Goal: Task Accomplishment & Management: Manage account settings

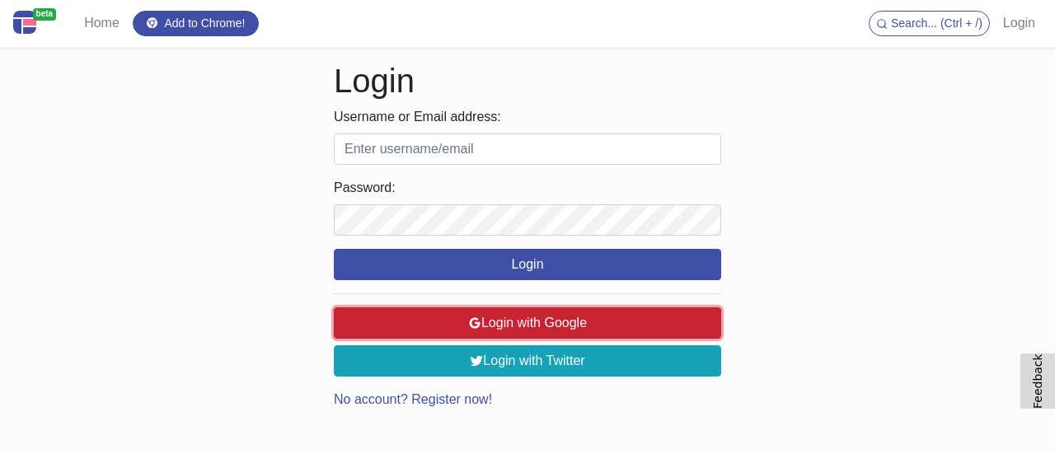
click at [621, 326] on button "Login with Google" at bounding box center [527, 322] width 387 height 31
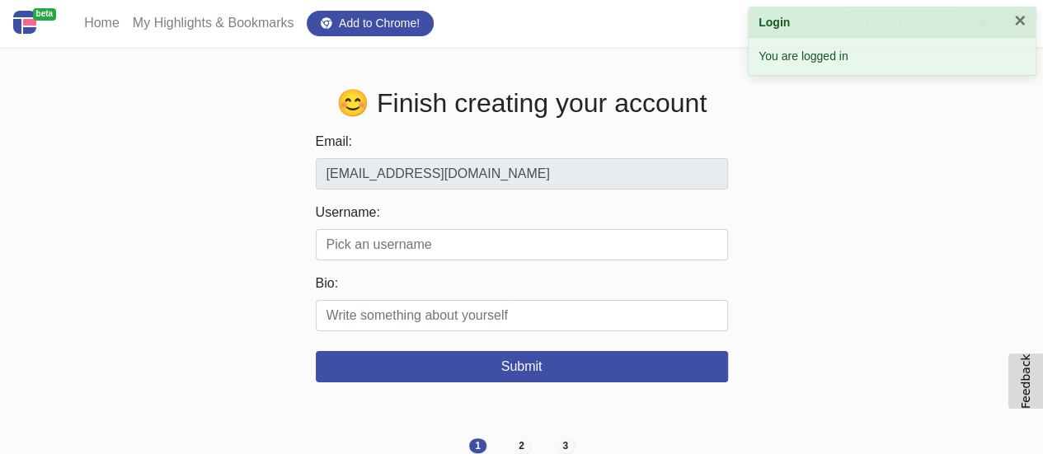
click at [1009, 21] on header "Login ×" at bounding box center [891, 22] width 287 height 30
click at [1018, 22] on button "×" at bounding box center [1020, 21] width 12 height 20
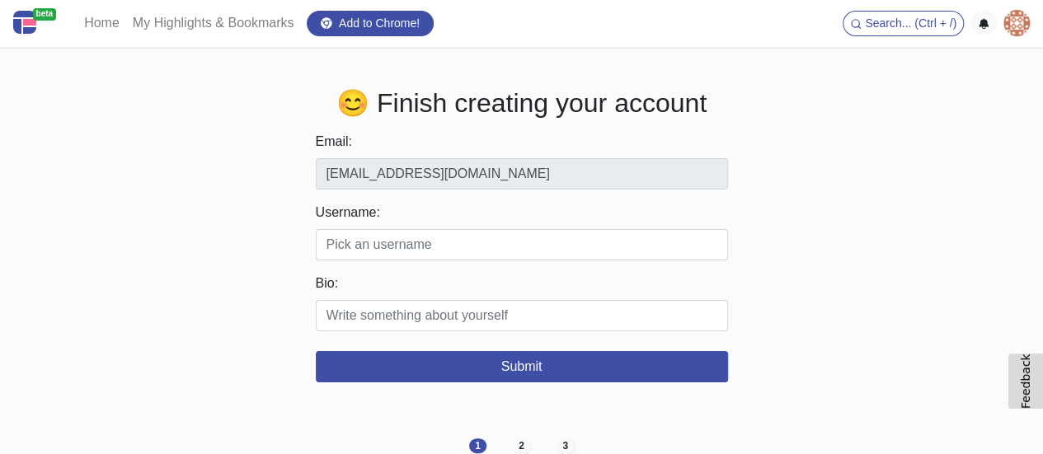
scroll to position [13, 0]
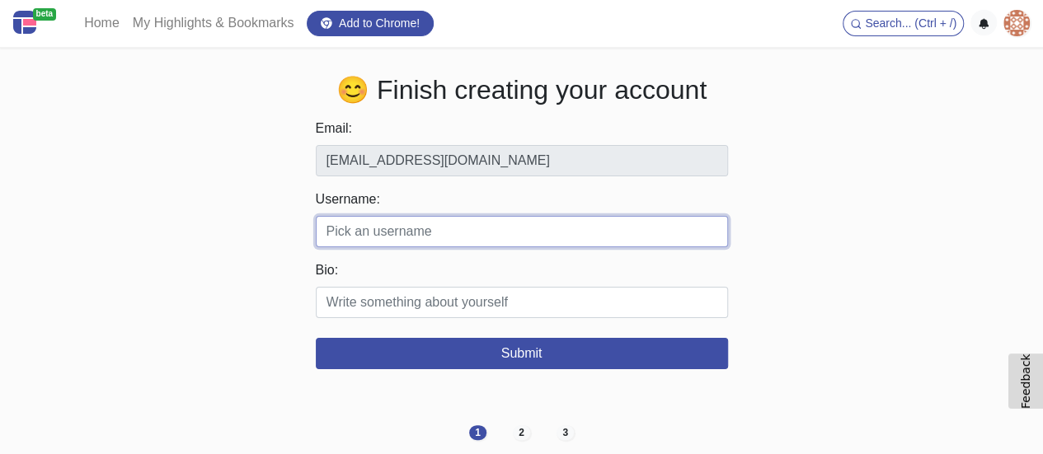
click at [401, 222] on input "Username:" at bounding box center [522, 231] width 412 height 31
paste input "ishakhurana"
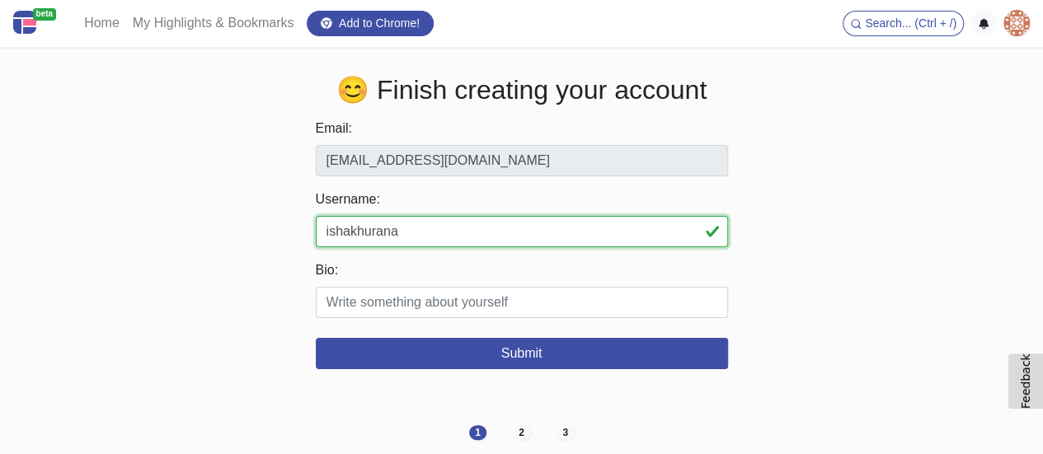
type input "ishakhurana"
click at [409, 283] on div "Bio:" at bounding box center [522, 289] width 412 height 58
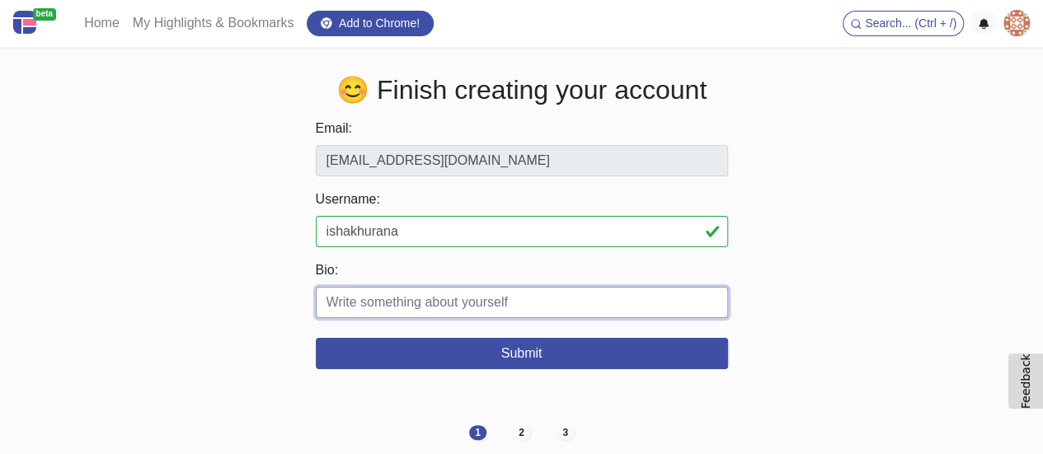
click at [405, 307] on input "Bio:" at bounding box center [522, 302] width 412 height 31
click at [410, 304] on input "Bio:" at bounding box center [522, 302] width 412 height 31
paste input "Discover the professional Delhi escort services play with sexy, professional [D…"
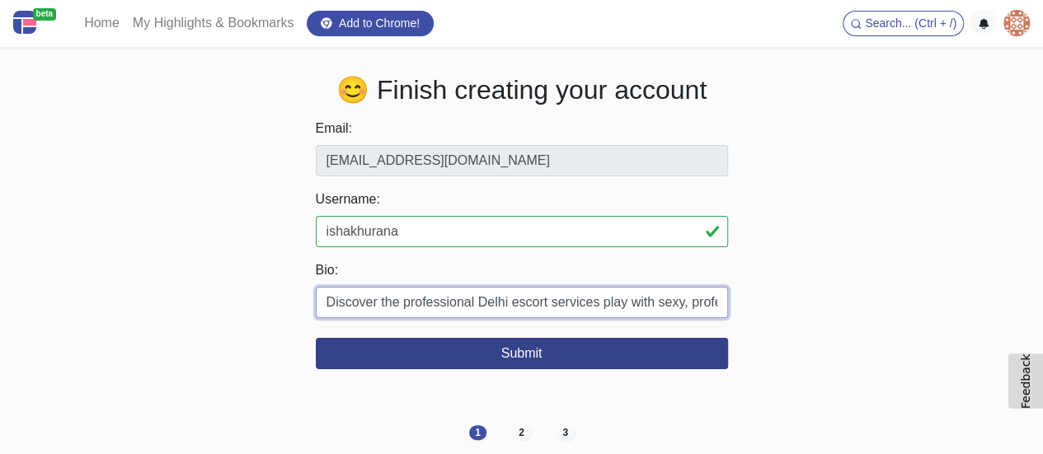
scroll to position [0, 509]
type input "Discover the professional Delhi escort services play with sexy, professional la…"
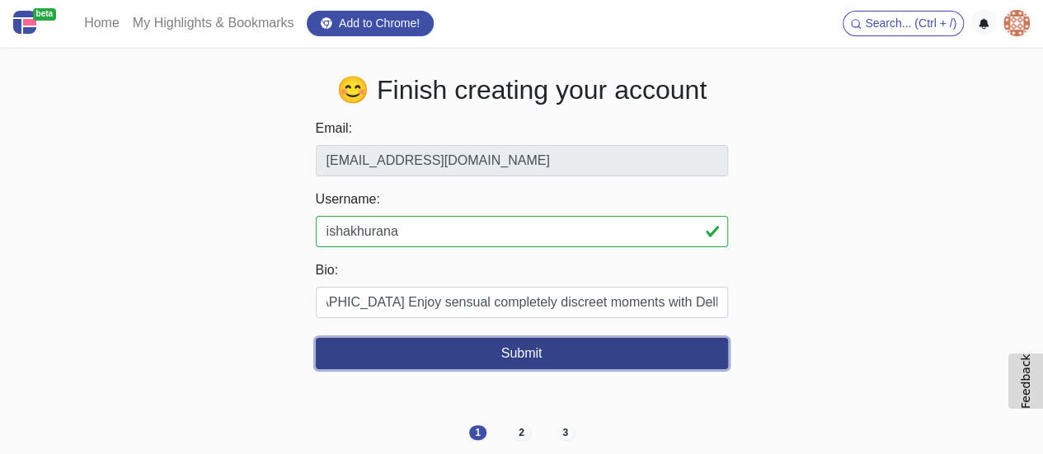
click at [476, 350] on button "Submit" at bounding box center [522, 353] width 412 height 31
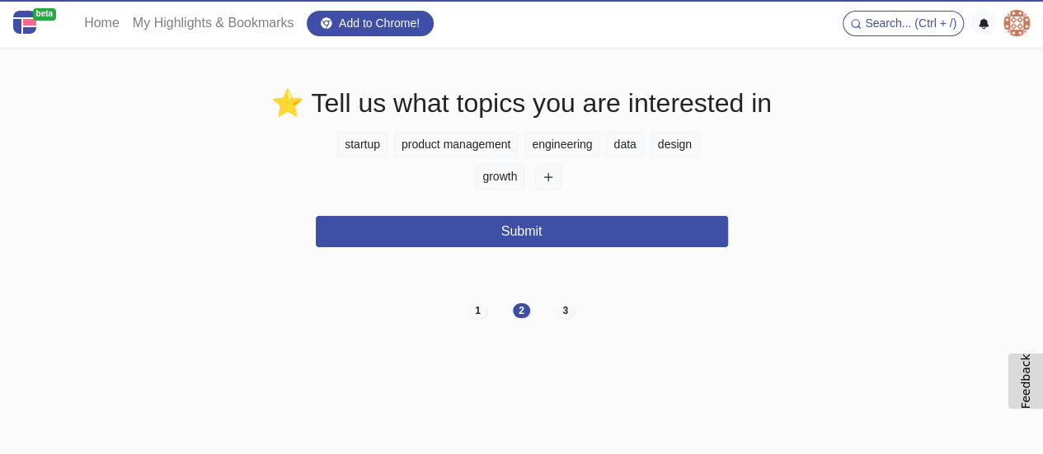
scroll to position [0, 0]
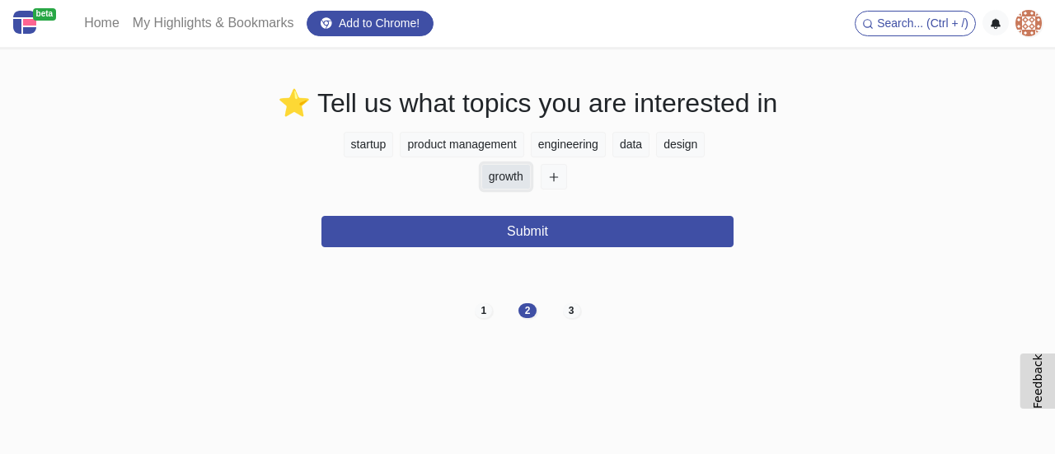
click at [519, 172] on button "growth" at bounding box center [505, 177] width 49 height 26
click at [541, 144] on button "engineering" at bounding box center [568, 145] width 75 height 26
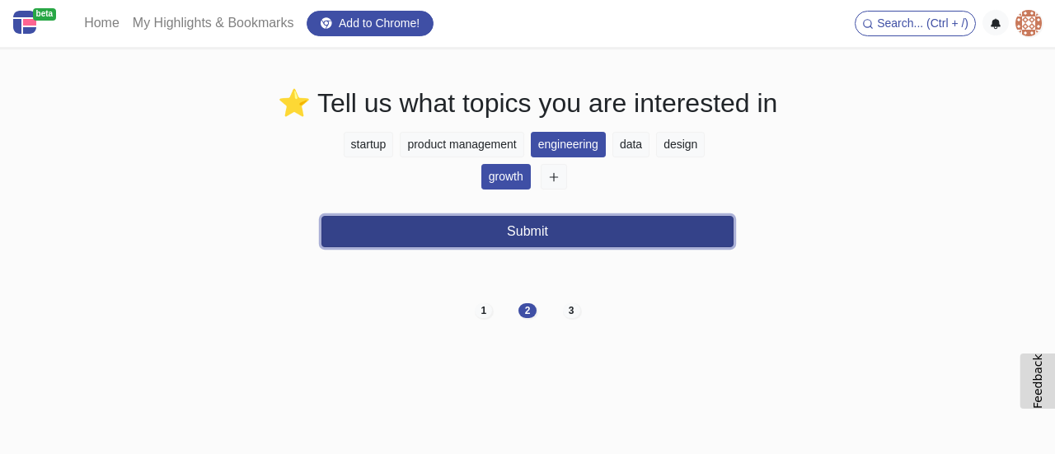
click at [550, 216] on button "Submit" at bounding box center [527, 231] width 412 height 31
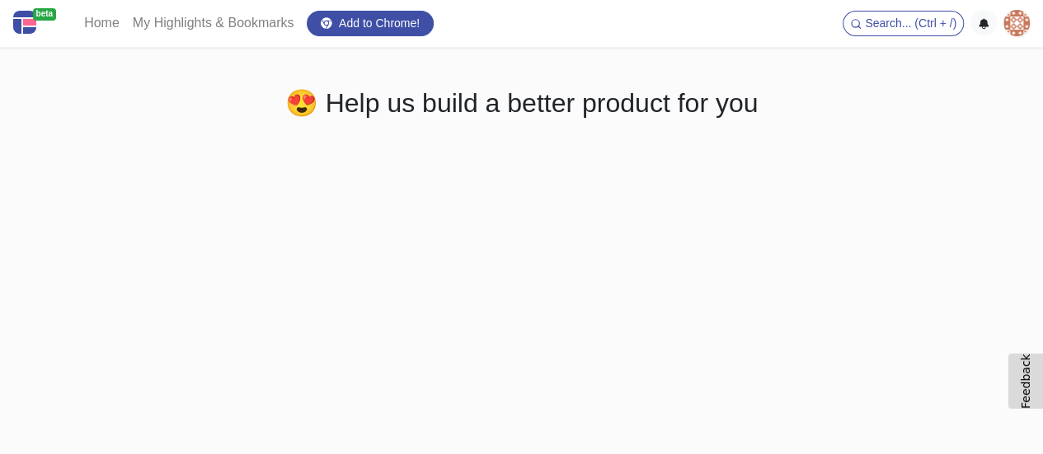
click at [1027, 23] on img at bounding box center [1016, 23] width 26 height 26
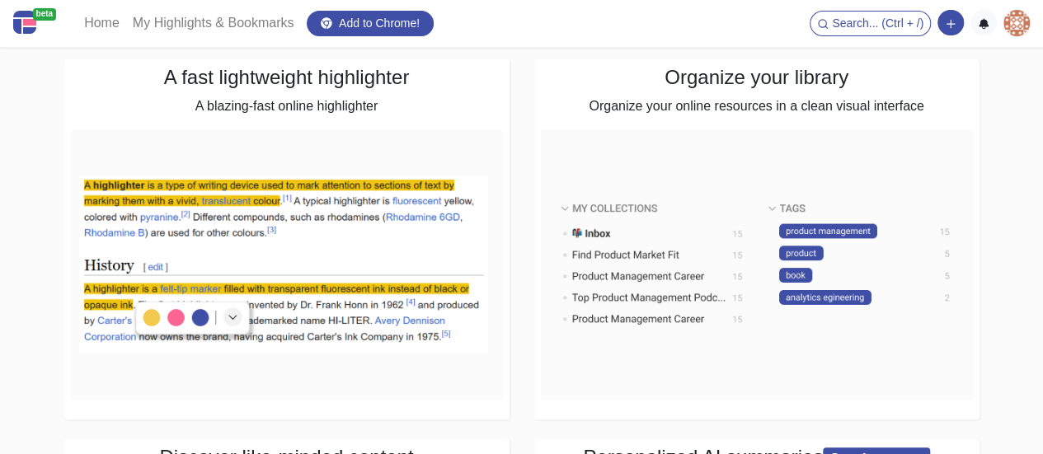
scroll to position [82, 0]
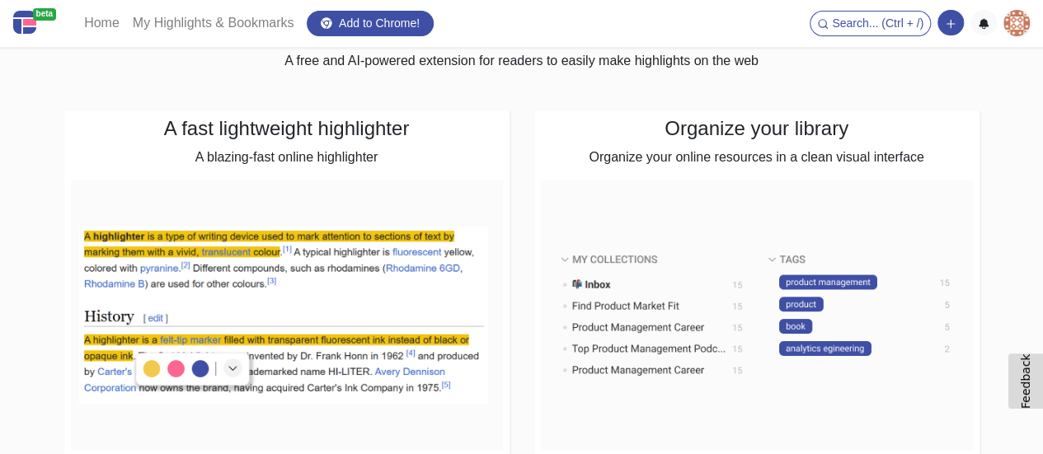
click at [1019, 32] on img at bounding box center [1016, 23] width 26 height 26
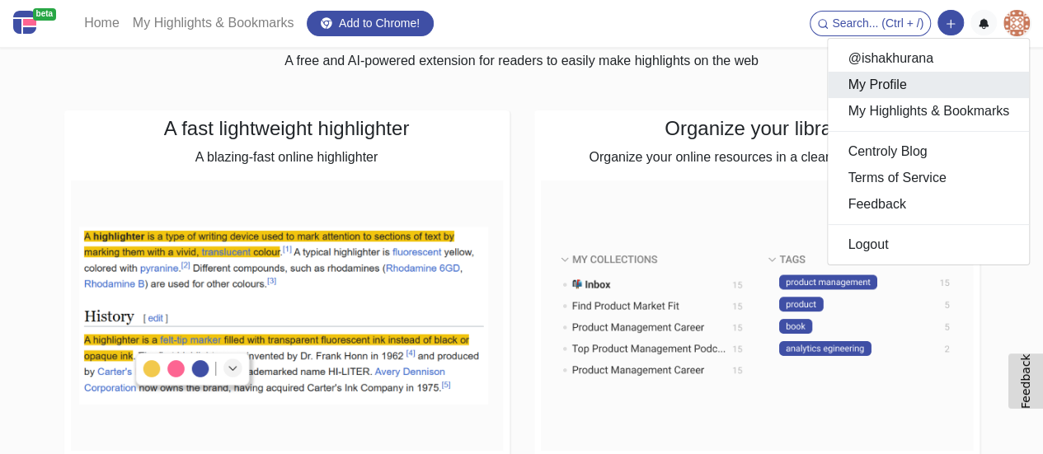
click at [904, 89] on link "My Profile" at bounding box center [927, 85] width 201 height 26
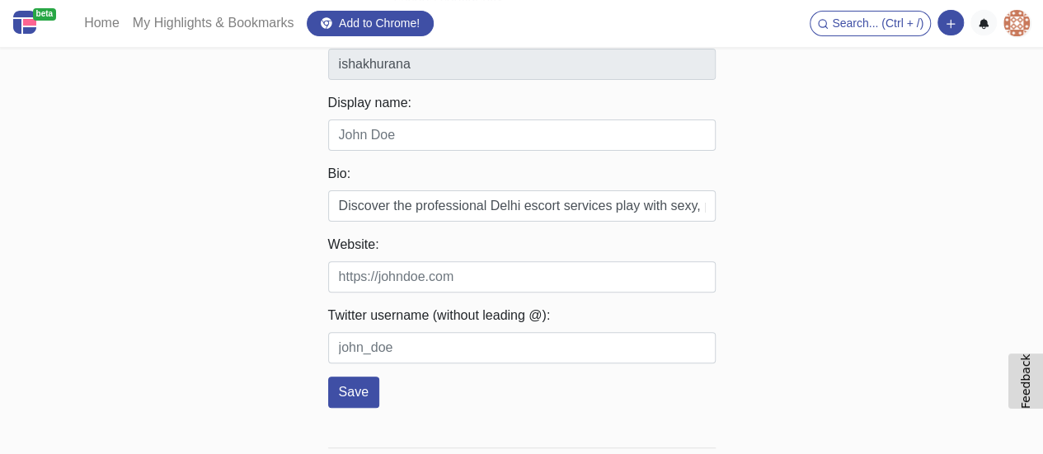
scroll to position [247, 0]
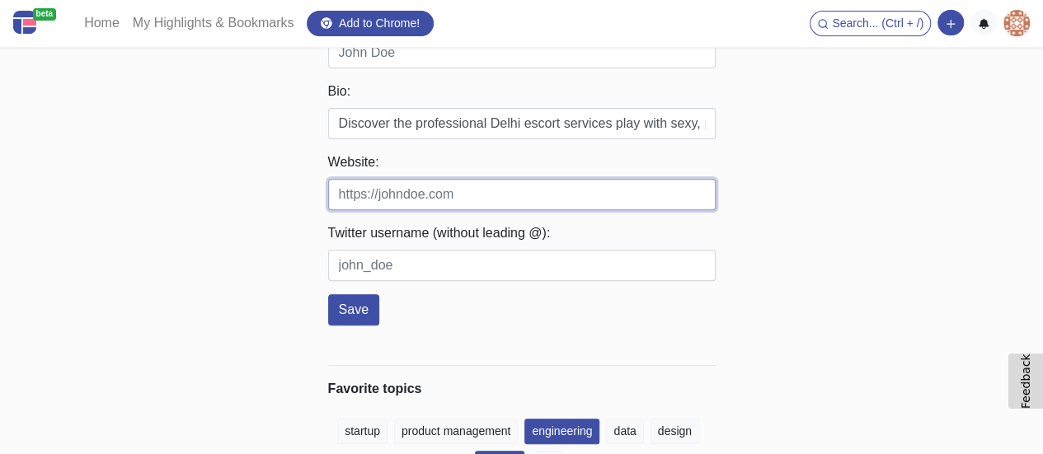
click at [496, 179] on input "Website:" at bounding box center [521, 194] width 387 height 31
click at [385, 179] on input "Website:" at bounding box center [521, 194] width 387 height 31
paste input "[URL][DOMAIN_NAME]"
type input "[URL][DOMAIN_NAME]"
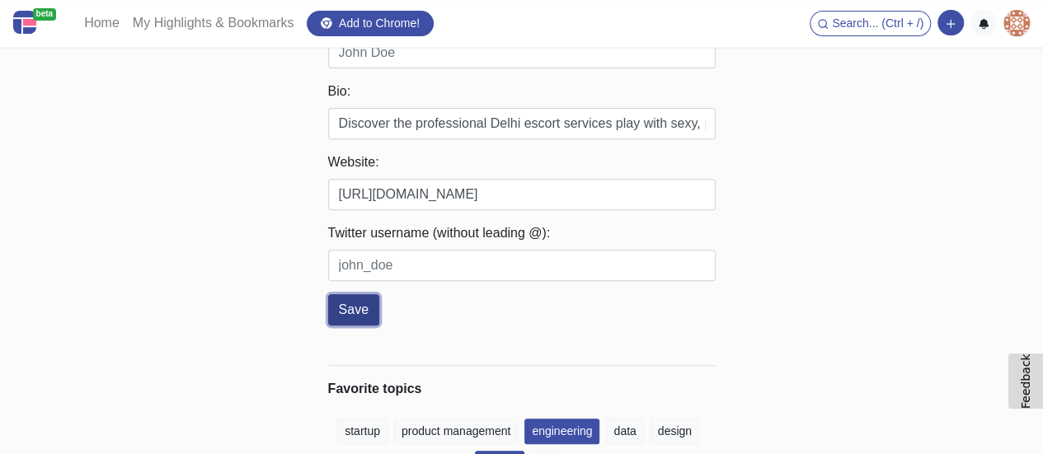
click at [348, 294] on button "Save" at bounding box center [353, 309] width 51 height 31
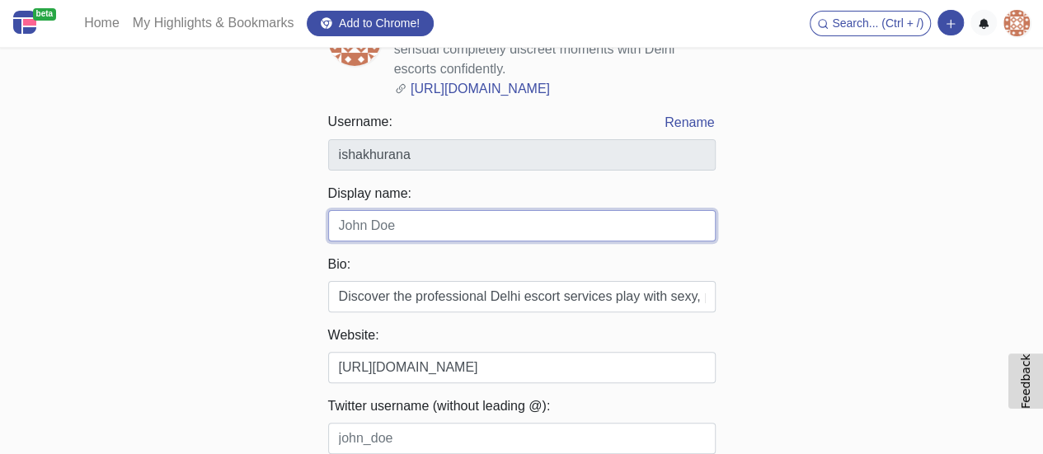
scroll to position [20, 0]
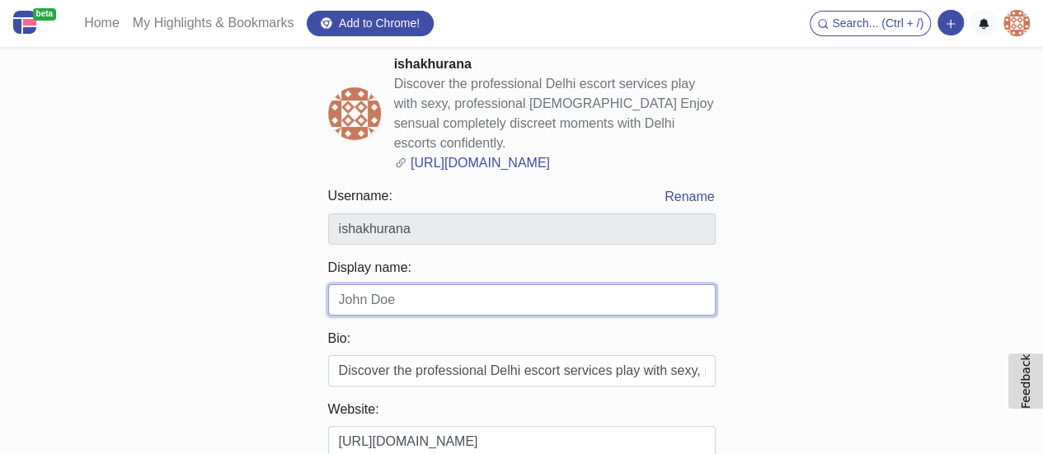
drag, startPoint x: 395, startPoint y: 269, endPoint x: 481, endPoint y: 282, distance: 87.4
click at [396, 284] on input "Display name:" at bounding box center [521, 299] width 387 height 31
click at [386, 295] on input "Display name:" at bounding box center [521, 299] width 387 height 31
paste input "ishakhurana"
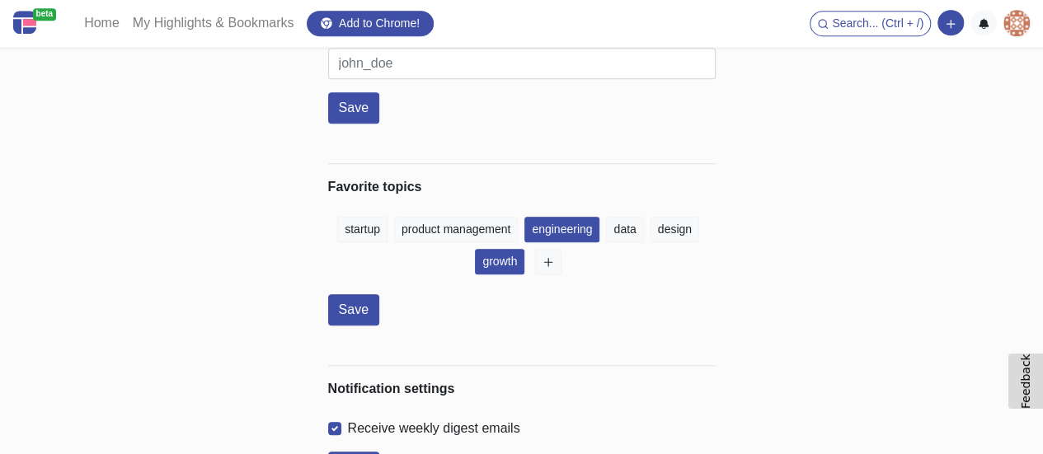
scroll to position [489, 0]
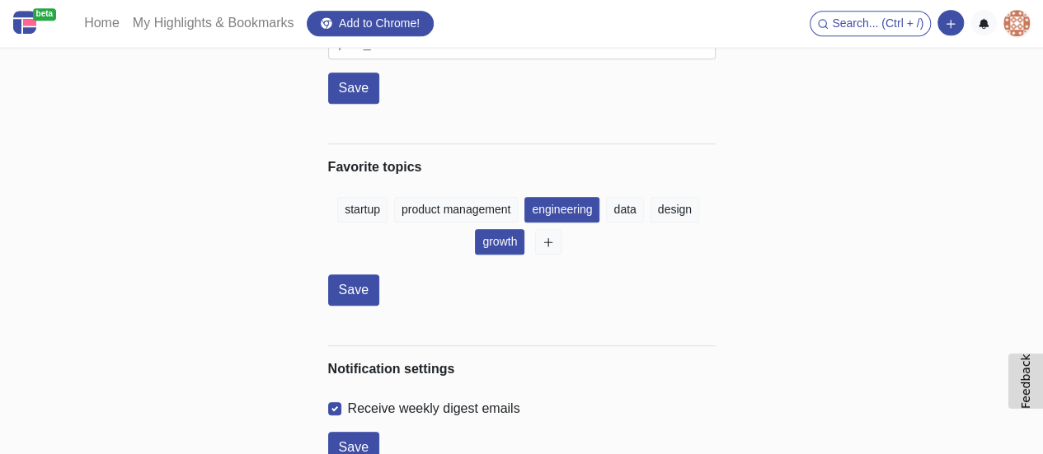
type input "ishakhurana"
click at [326, 256] on div "ishakhurana Discover the professional Delhi escort services play with sexy, pro…" at bounding box center [522, 17] width 412 height 891
click at [341, 73] on button "Save" at bounding box center [353, 88] width 51 height 31
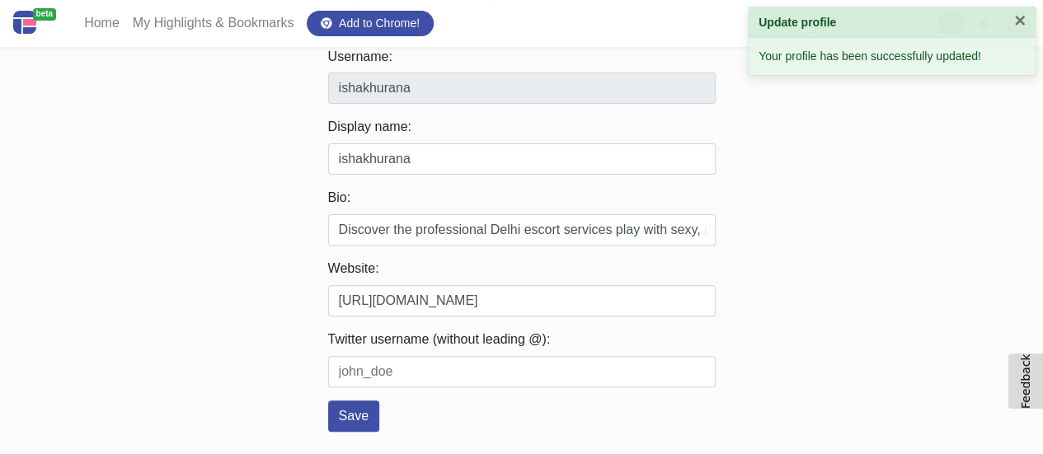
scroll to position [157, 0]
click at [1017, 22] on button "×" at bounding box center [1020, 21] width 12 height 20
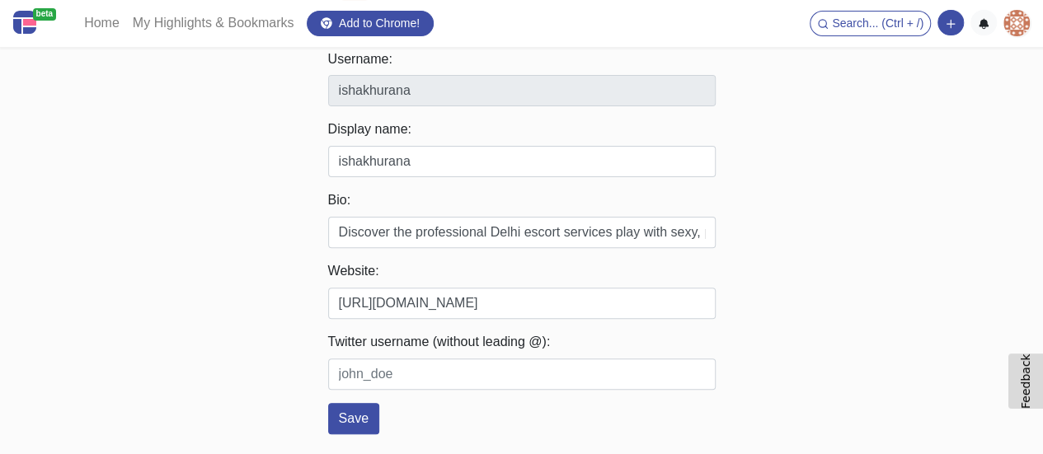
click at [1017, 26] on img at bounding box center [1016, 23] width 26 height 26
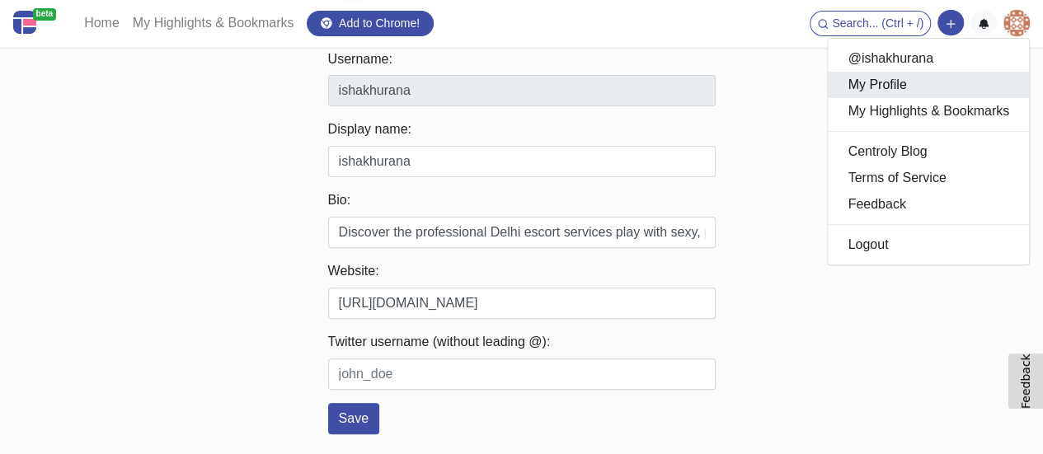
click at [886, 90] on link "My Profile" at bounding box center [927, 85] width 201 height 26
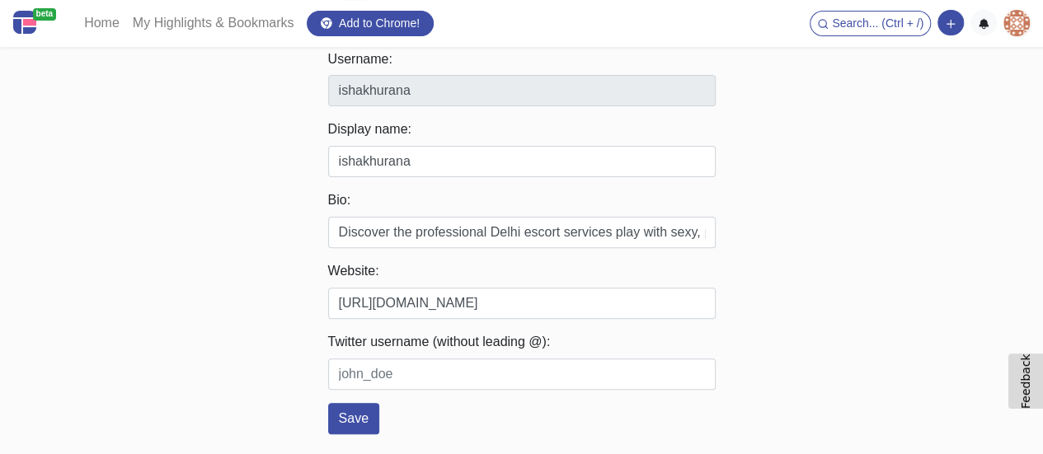
click at [1015, 20] on img at bounding box center [1016, 23] width 26 height 26
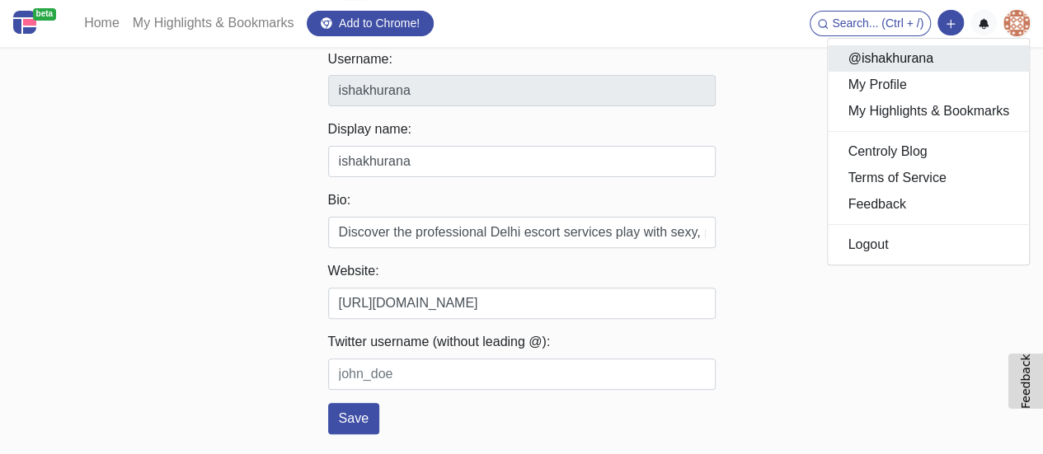
click at [869, 49] on link "@ishakhurana" at bounding box center [927, 58] width 201 height 26
